Goal: Transaction & Acquisition: Download file/media

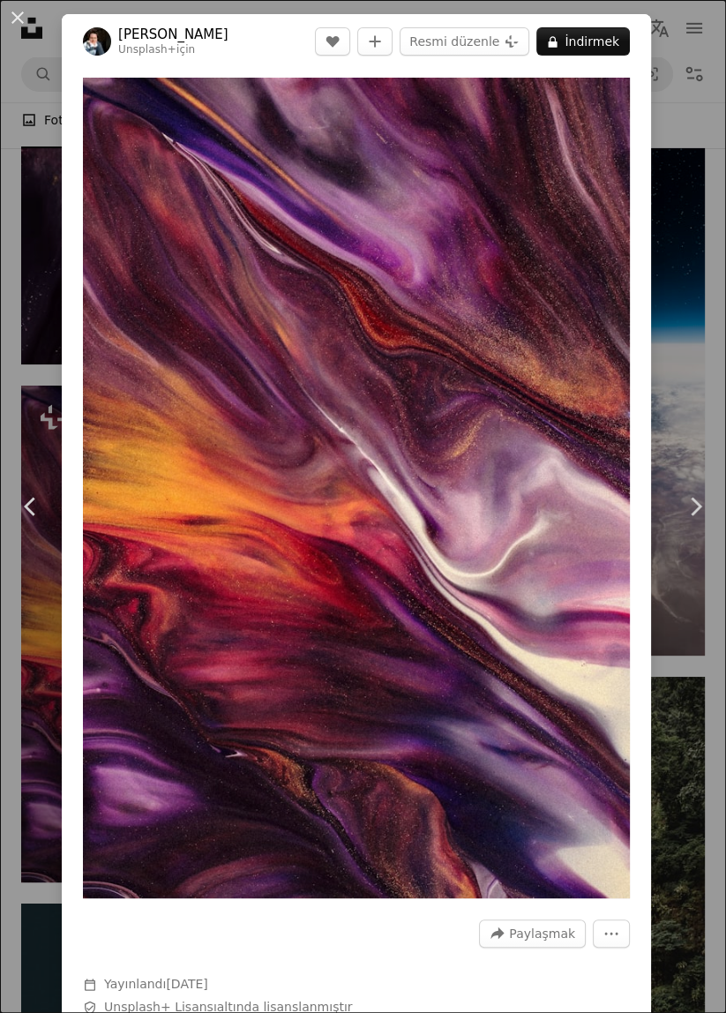
scroll to position [4410, 0]
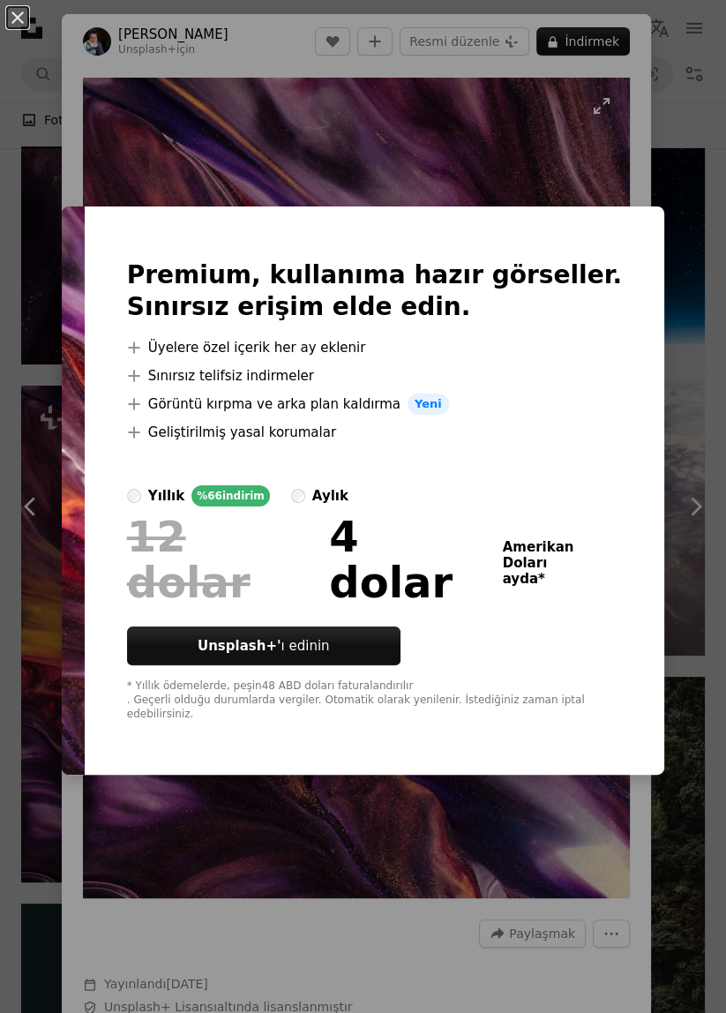
click at [318, 169] on div "An X shape Premium, kullanıma hazır görseller. Sınırsız erişim elde edin. A plu…" at bounding box center [363, 506] width 726 height 1013
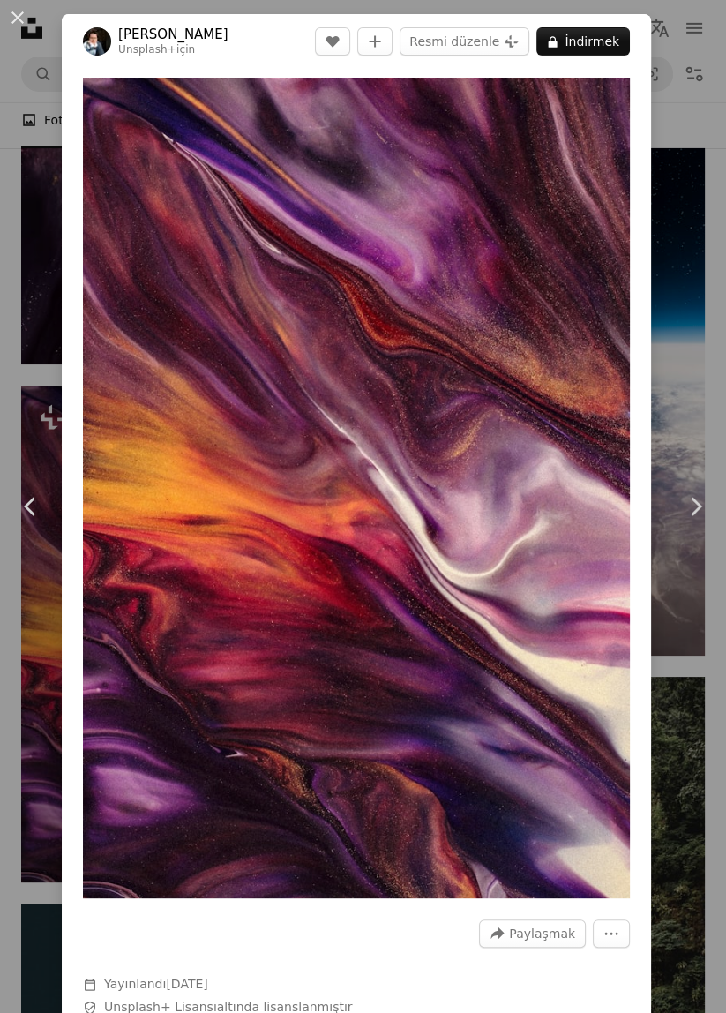
click at [32, 352] on div "An X shape Chevron left Chevron right [PERSON_NAME] Unsplash+ için A heart A pl…" at bounding box center [363, 506] width 726 height 1013
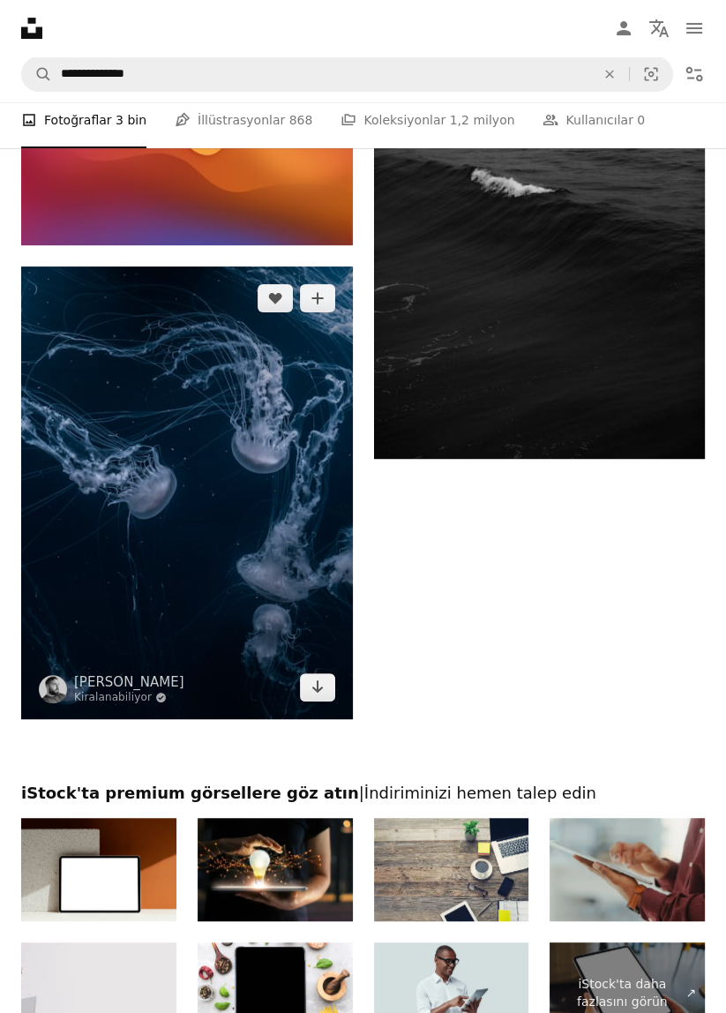
scroll to position [10463, 0]
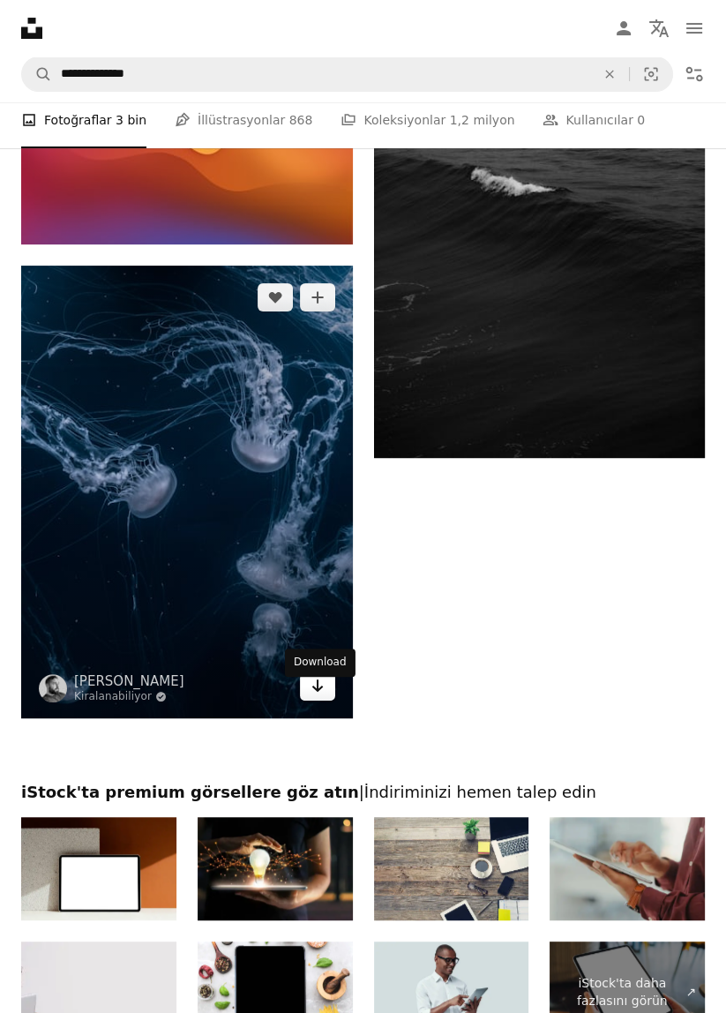
click at [321, 696] on icon "Arrow pointing down" at bounding box center [318, 685] width 14 height 21
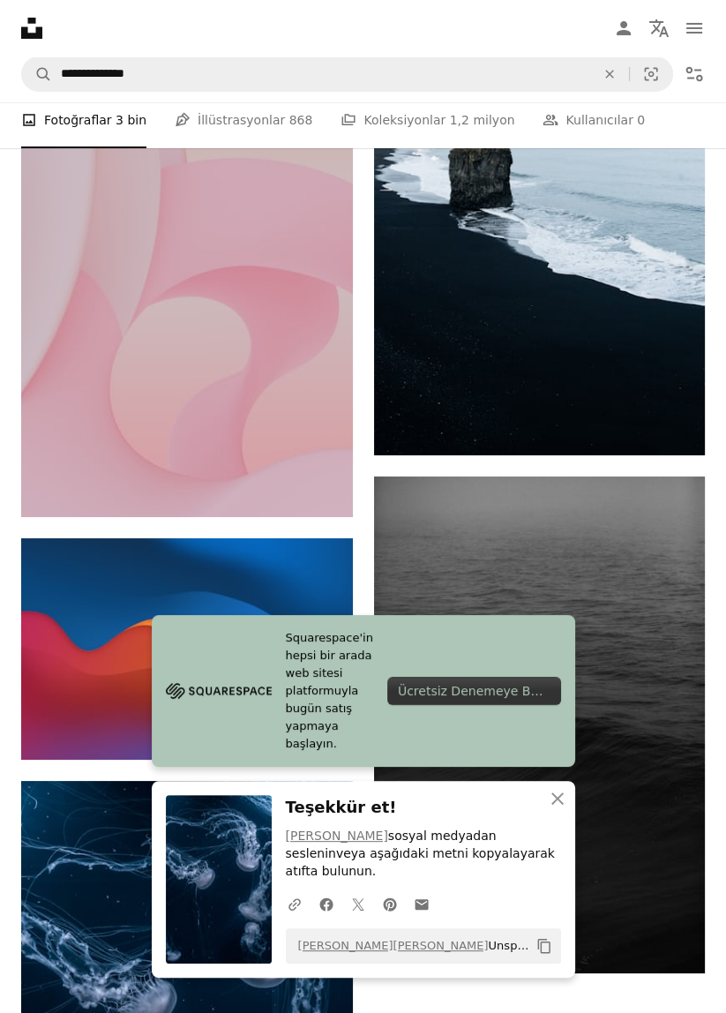
scroll to position [9945, 0]
